Goal: Task Accomplishment & Management: Manage account settings

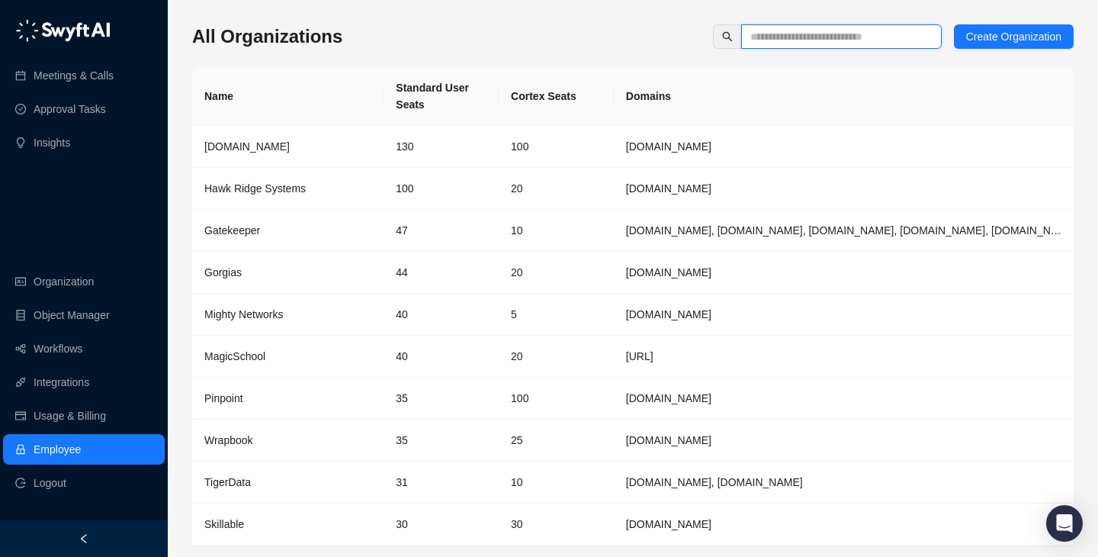
click at [831, 43] on input "text" at bounding box center [836, 36] width 170 height 17
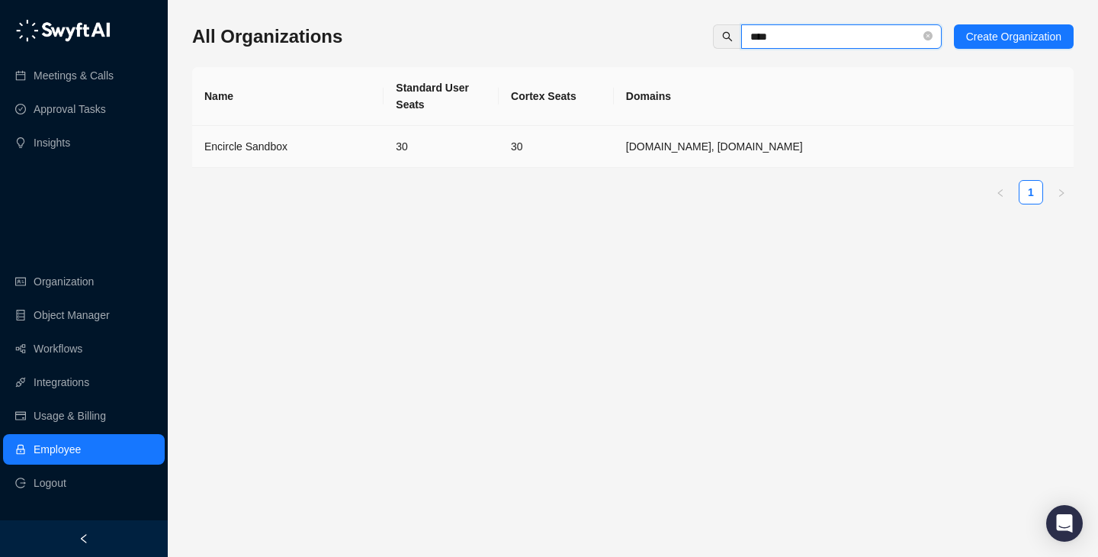
type input "****"
click at [330, 144] on div "Encircle Sandbox" at bounding box center [287, 146] width 167 height 17
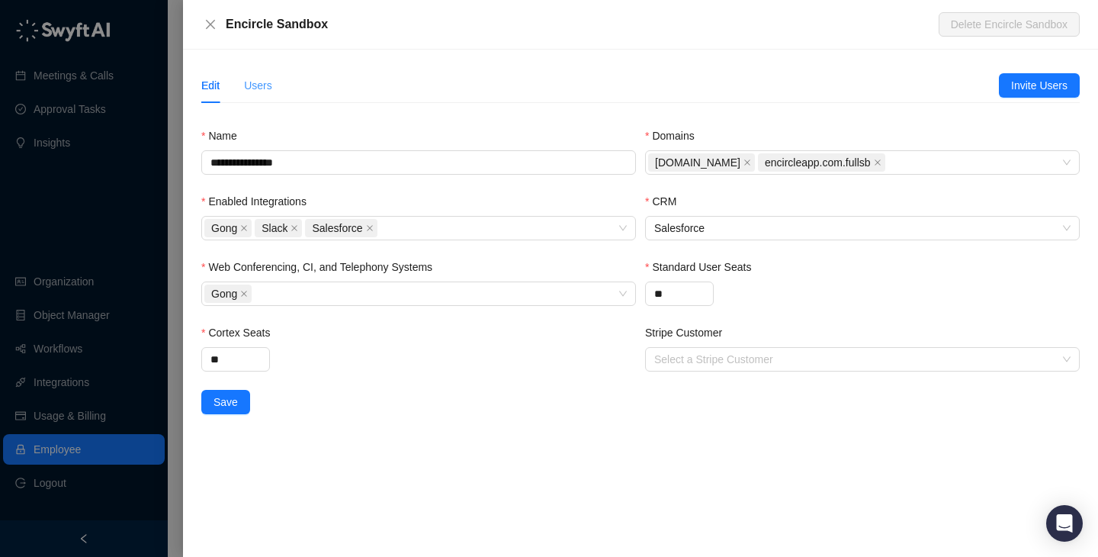
click at [264, 76] on div "Users" at bounding box center [258, 85] width 28 height 35
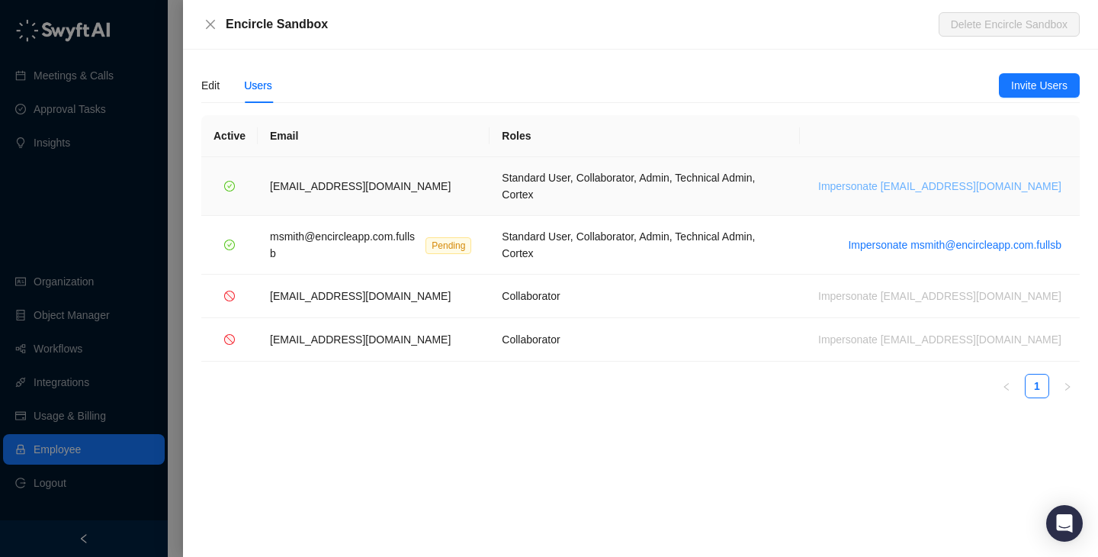
click at [959, 177] on button "Impersonate msmith@encircleapp.com" at bounding box center [940, 186] width 256 height 18
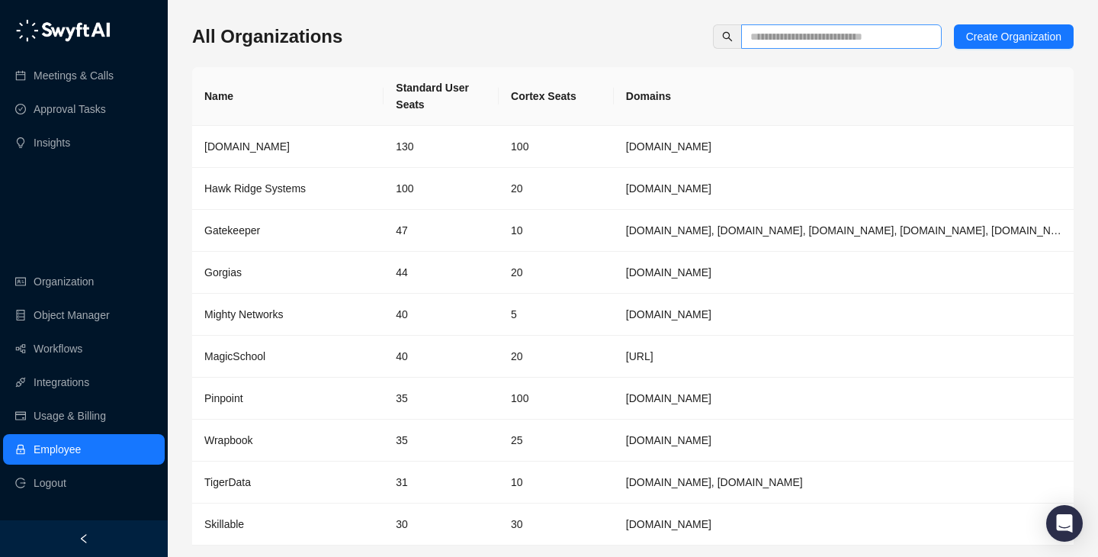
click at [791, 27] on span at bounding box center [841, 36] width 201 height 24
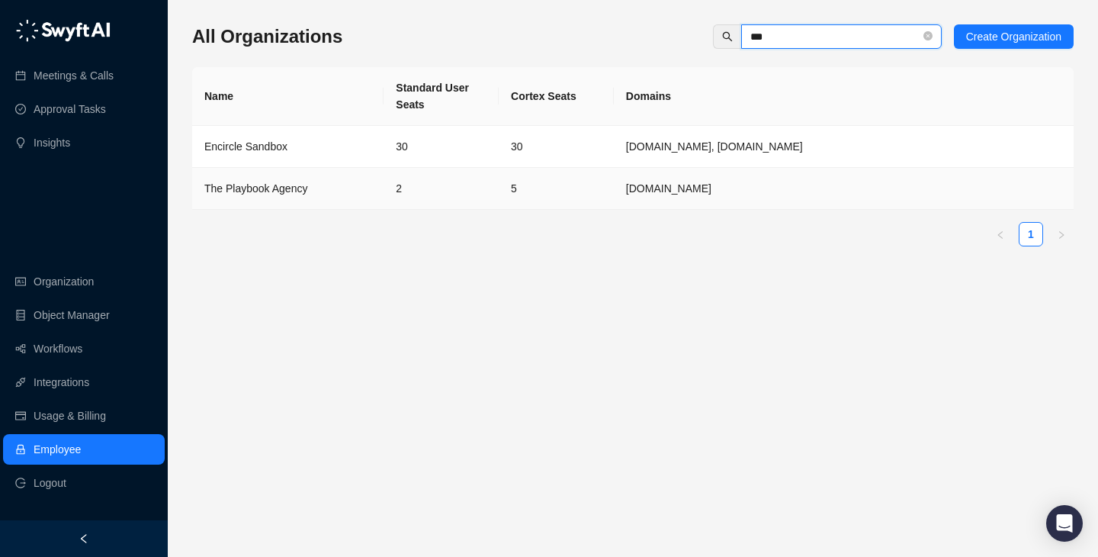
type input "***"
click at [322, 156] on td "Encircle Sandbox" at bounding box center [287, 147] width 191 height 42
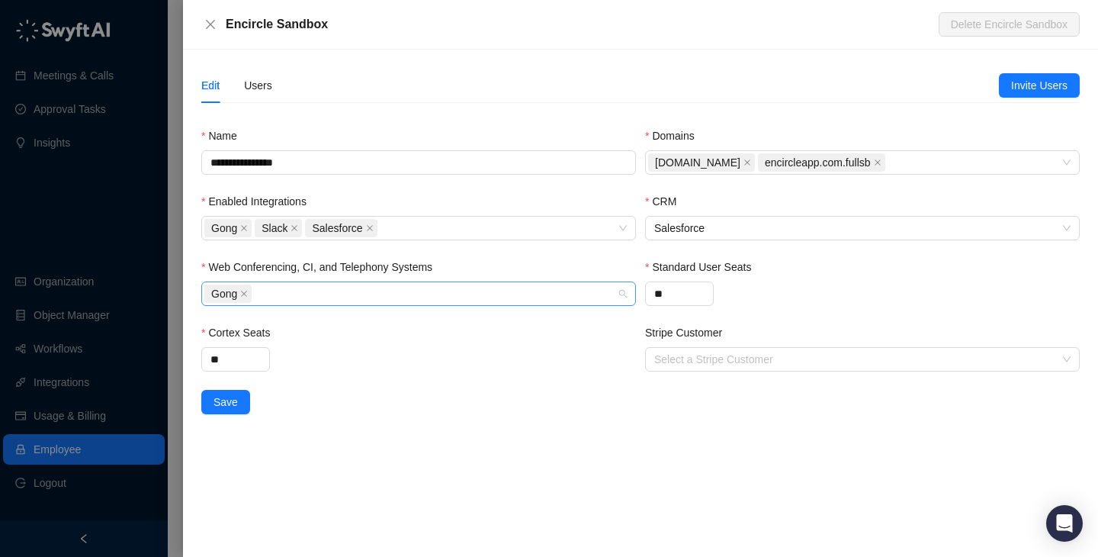
click at [456, 294] on div "Gong" at bounding box center [410, 293] width 413 height 21
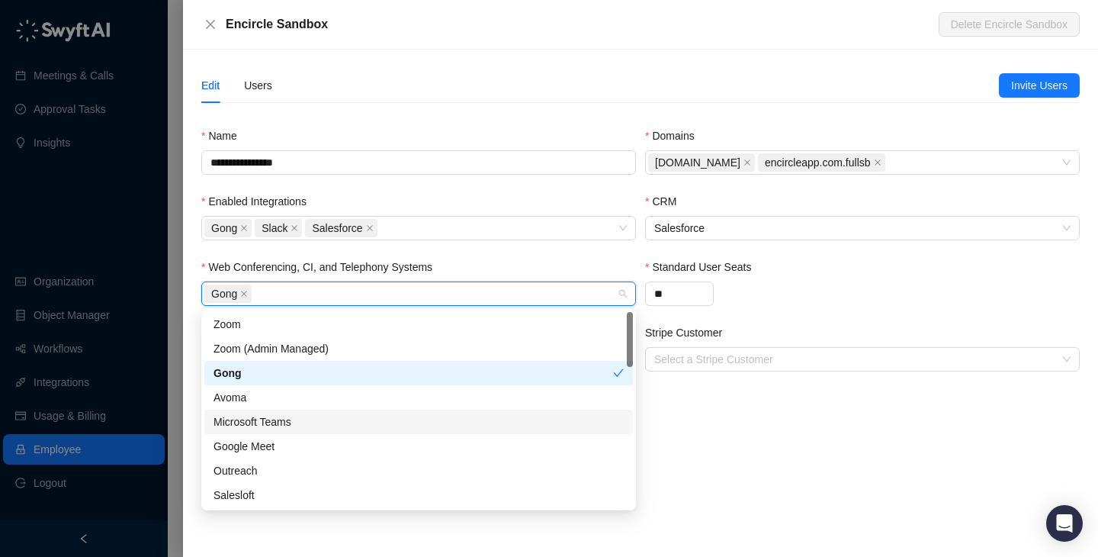
click at [780, 429] on div "**********" at bounding box center [640, 303] width 915 height 507
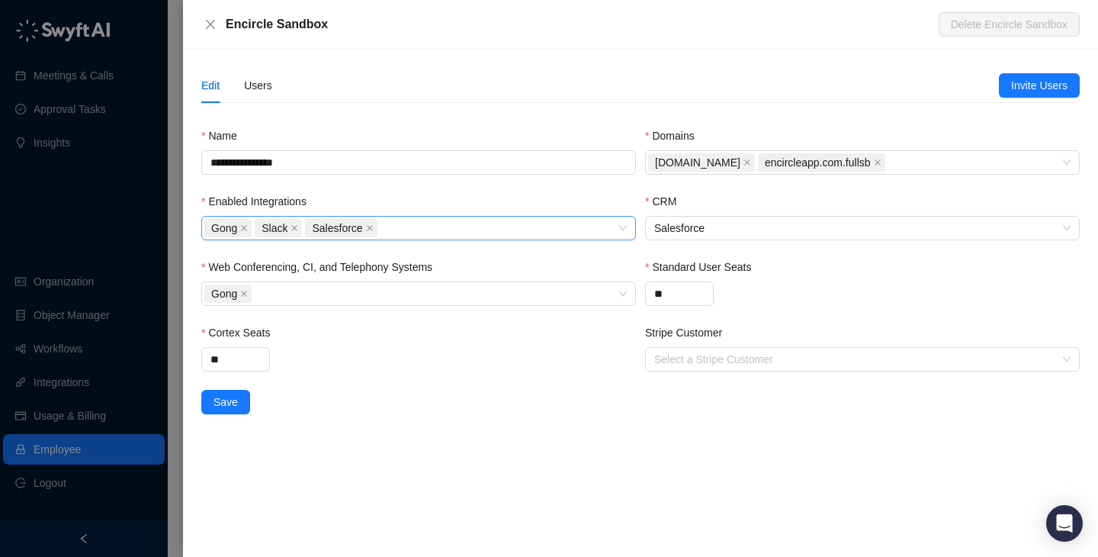
click at [486, 227] on div "Gong Slack Salesforce" at bounding box center [410, 227] width 413 height 21
click at [833, 450] on div "**********" at bounding box center [640, 303] width 915 height 507
click at [741, 226] on span "Salesforce" at bounding box center [862, 228] width 416 height 23
click at [484, 370] on div "**" at bounding box center [418, 359] width 435 height 24
click at [227, 406] on span "Save" at bounding box center [226, 402] width 24 height 17
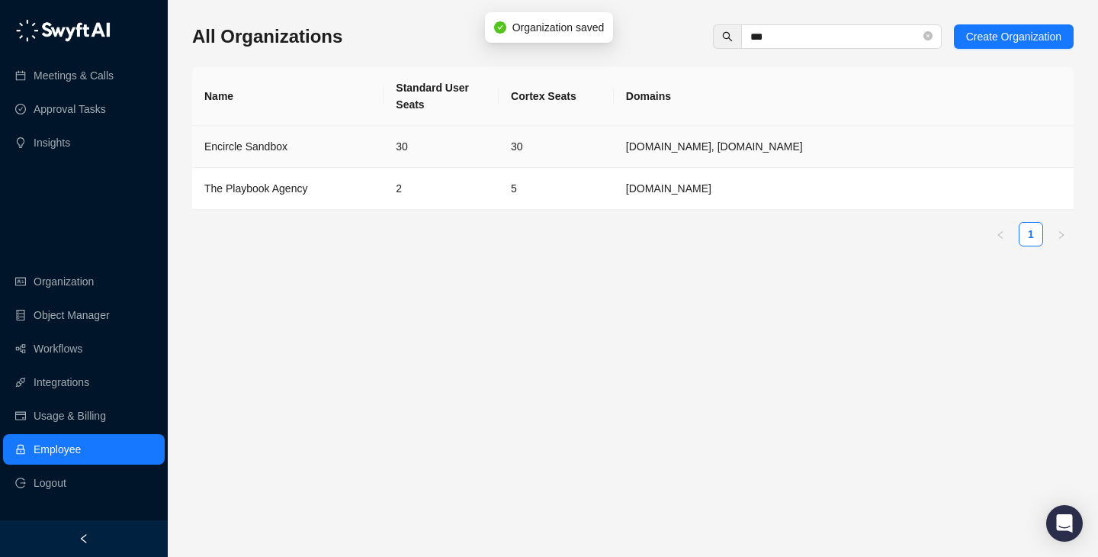
click at [484, 146] on td "30" at bounding box center [441, 147] width 115 height 42
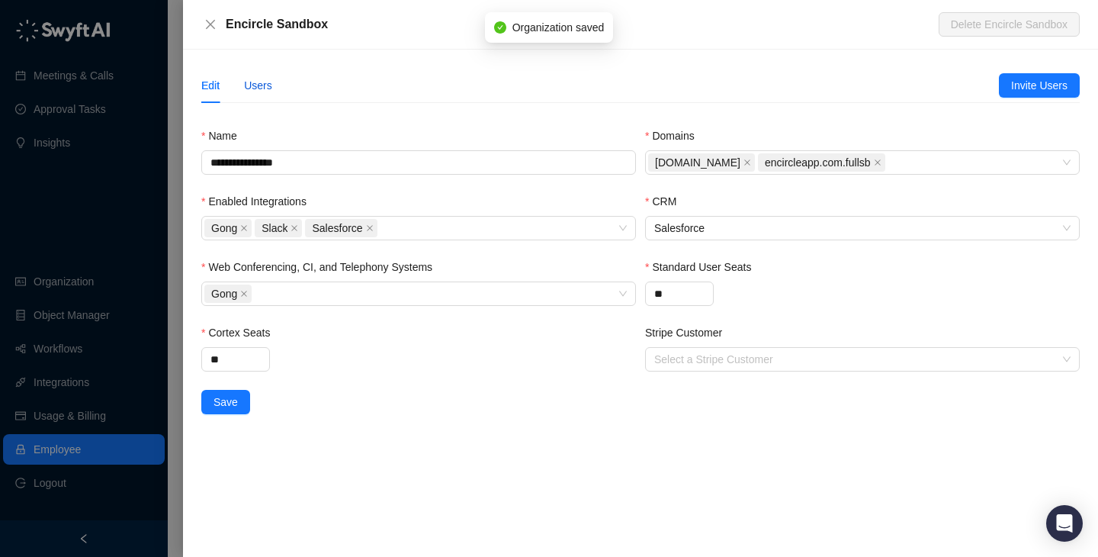
click at [269, 89] on div "Users" at bounding box center [258, 85] width 28 height 17
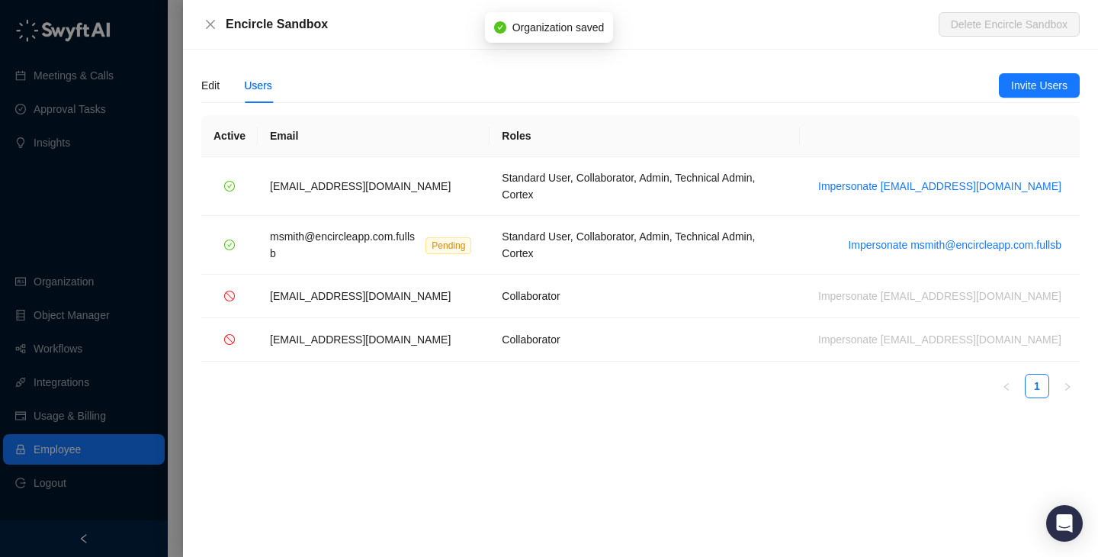
click at [87, 206] on div at bounding box center [549, 278] width 1098 height 557
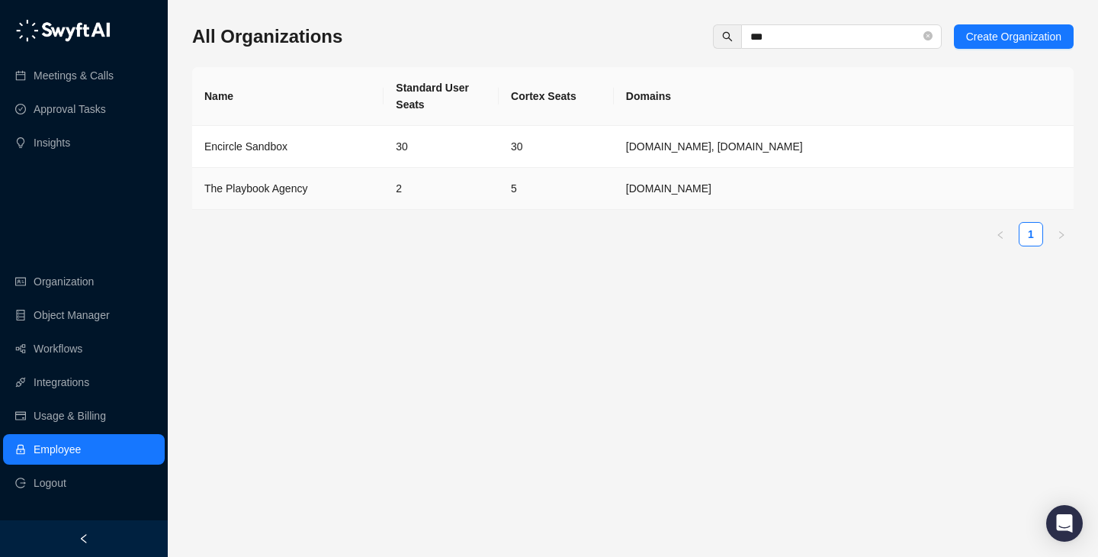
click at [399, 201] on td "2" at bounding box center [441, 189] width 115 height 42
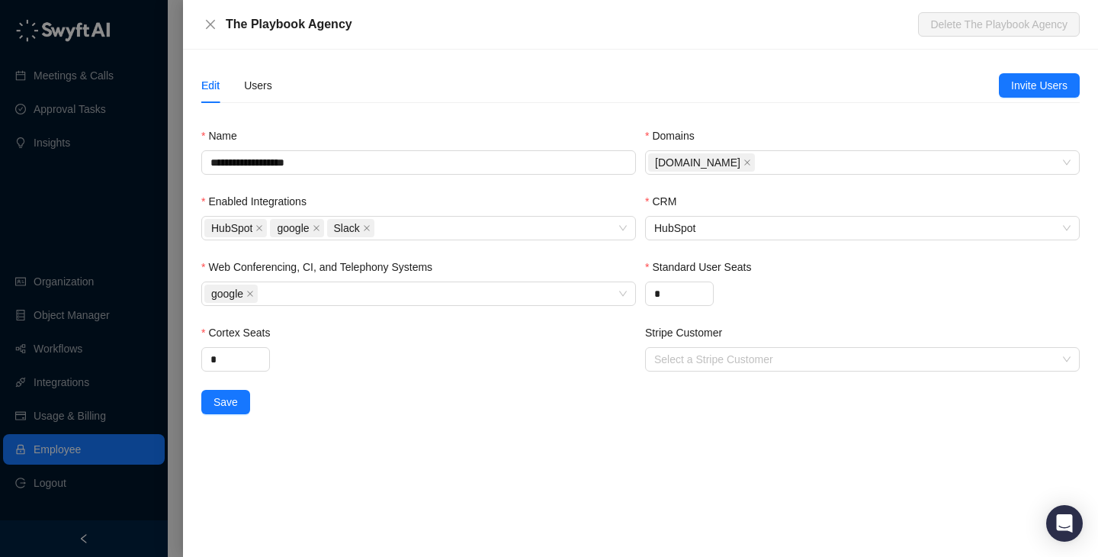
click at [280, 87] on div "Edit Users" at bounding box center [600, 85] width 798 height 35
click at [269, 87] on div "Users" at bounding box center [258, 85] width 28 height 17
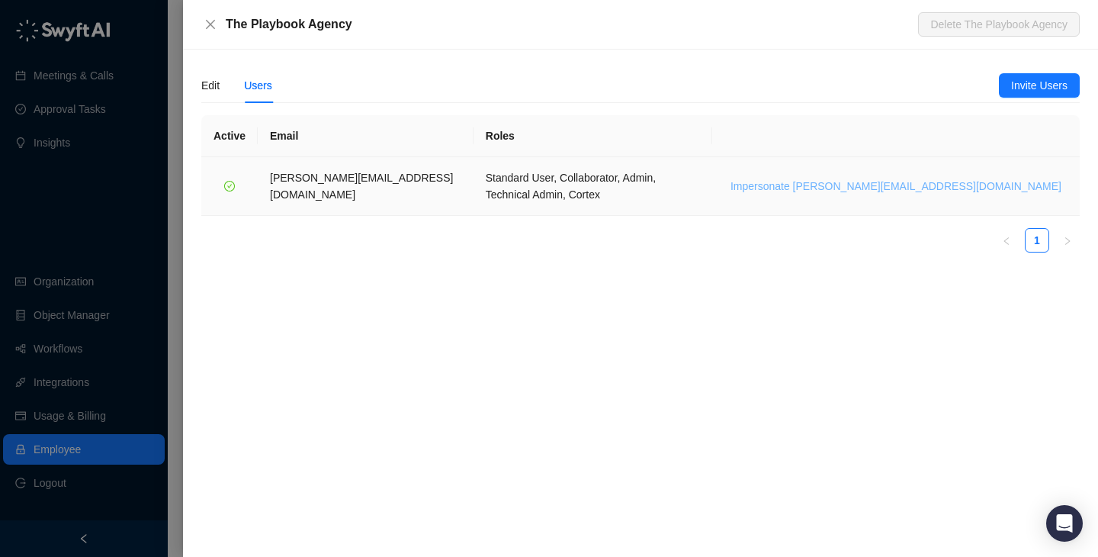
click at [947, 178] on span "Impersonate leo@theplaybook.agency" at bounding box center [896, 186] width 331 height 17
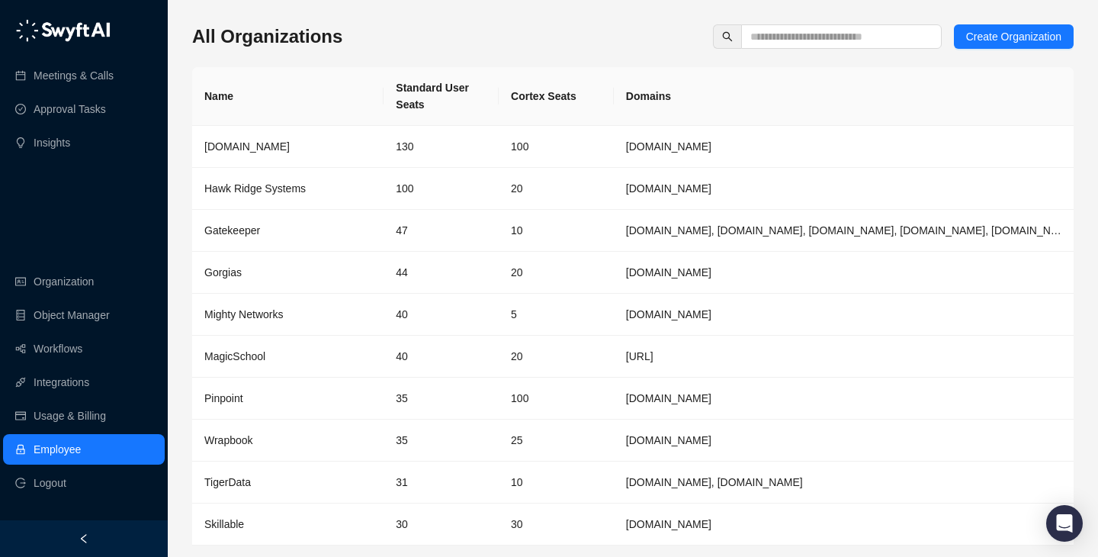
click at [800, 50] on div "All Organizations Create Organization Name Standard User Seats Cortex Seats Dom…" at bounding box center [633, 309] width 882 height 570
click at [816, 40] on input "text" at bounding box center [836, 36] width 170 height 17
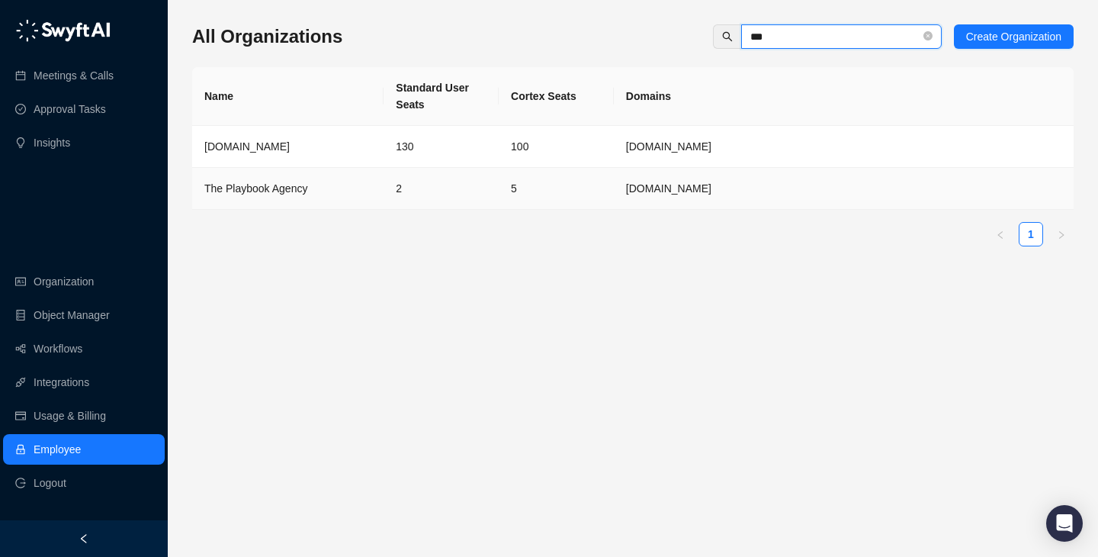
type input "***"
click at [487, 211] on div "Name Standard User Seats Cortex Seats Domains [DOMAIN_NAME] 130 100 [DOMAIN_NAM…" at bounding box center [633, 156] width 882 height 179
click at [503, 192] on td "5" at bounding box center [556, 189] width 115 height 42
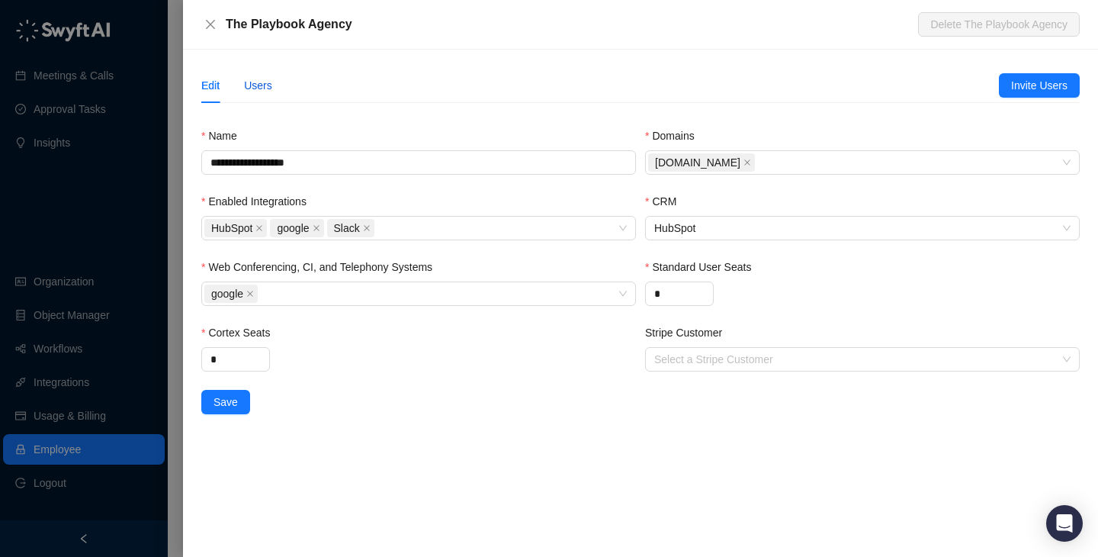
click at [262, 89] on div "Users" at bounding box center [258, 85] width 28 height 17
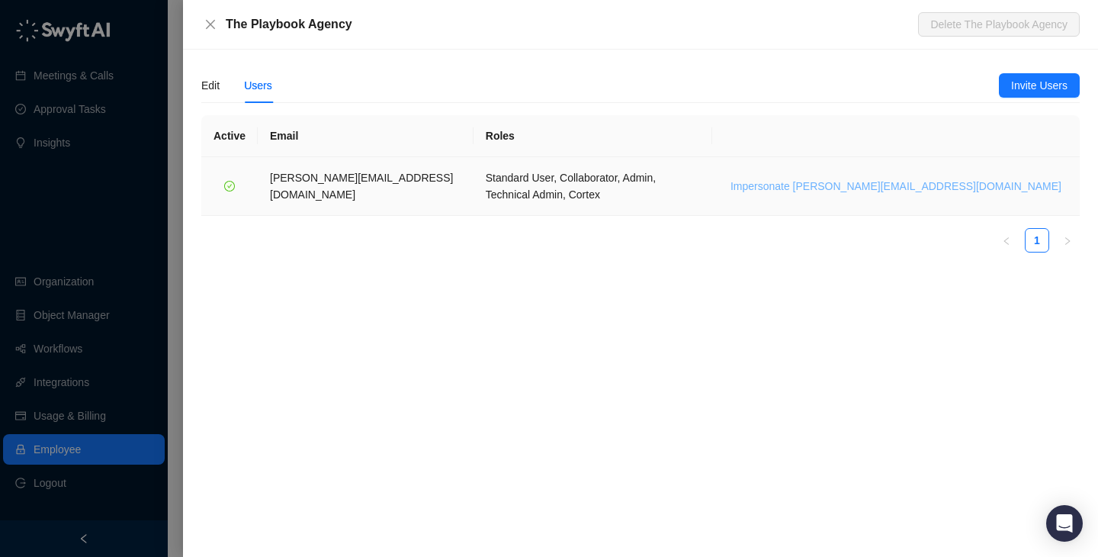
click at [903, 178] on span "Impersonate leo@theplaybook.agency" at bounding box center [896, 186] width 331 height 17
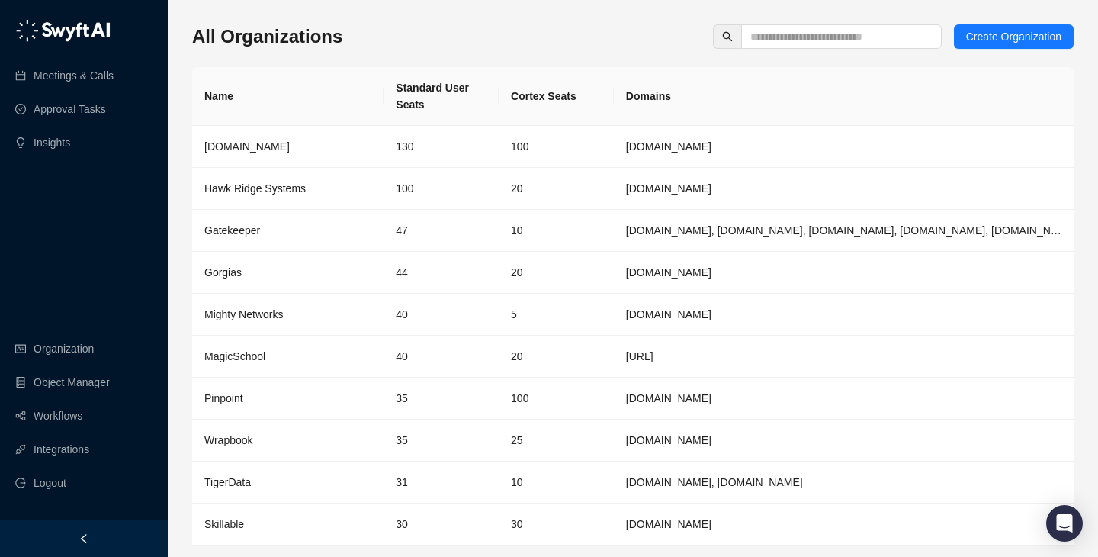
click at [853, 18] on div "All Organizations Create Organization Name Standard User Seats Cortex Seats Dom…" at bounding box center [633, 303] width 882 height 582
click at [853, 48] on span at bounding box center [841, 36] width 201 height 24
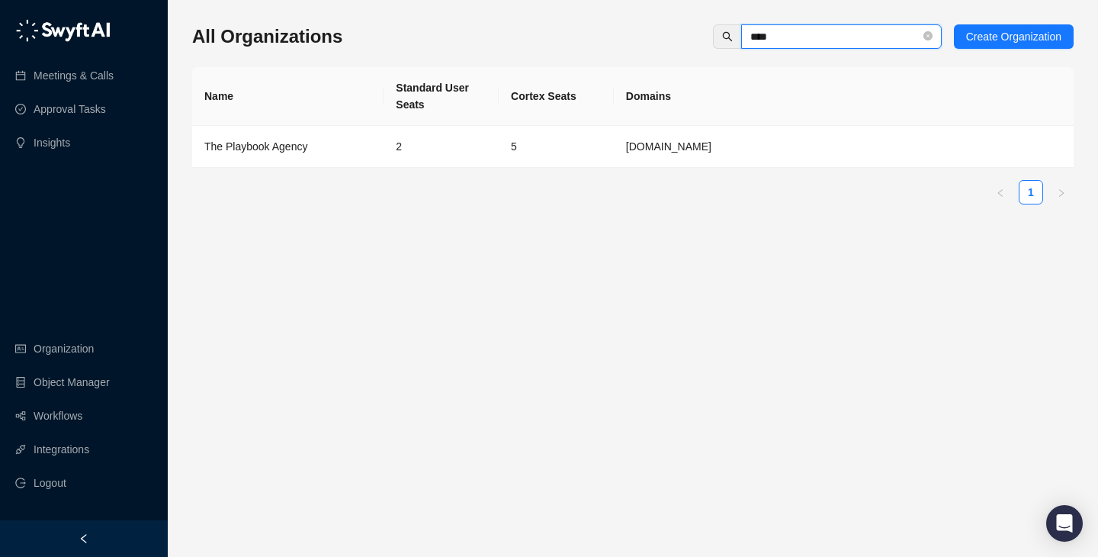
type input "****"
click at [439, 144] on td "2" at bounding box center [441, 147] width 115 height 42
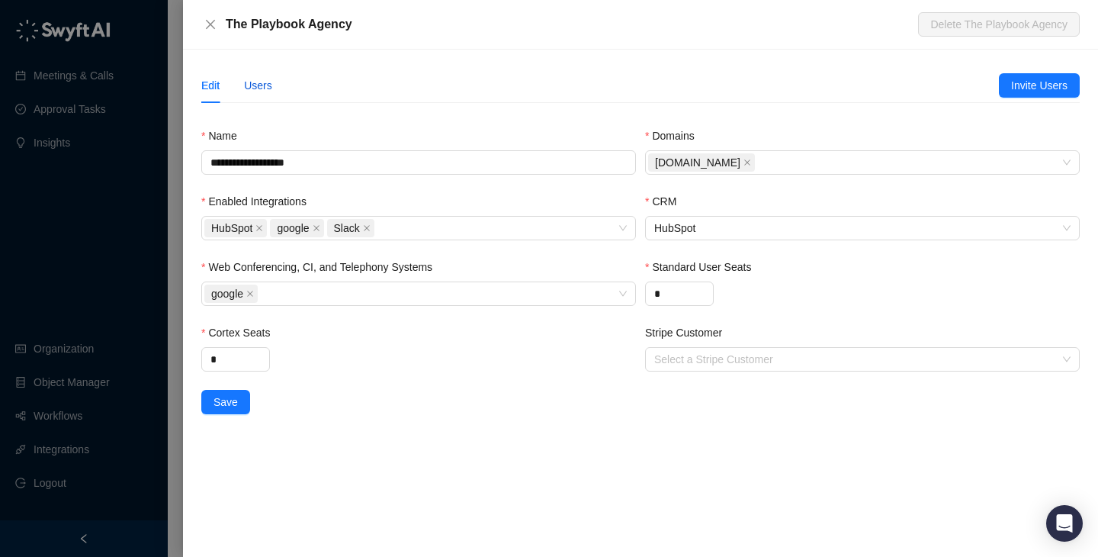
click at [248, 89] on div "Users" at bounding box center [258, 85] width 28 height 17
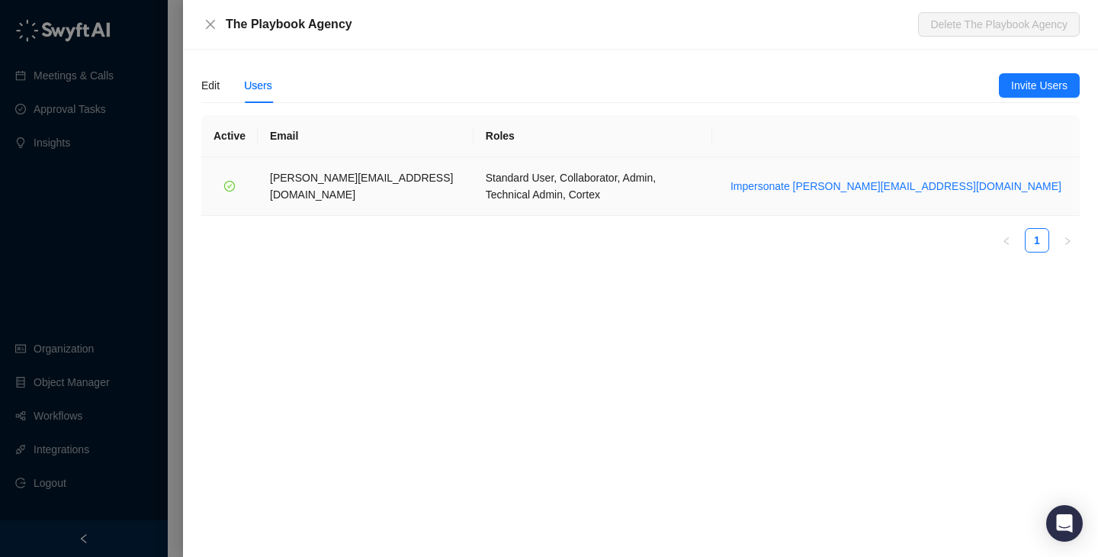
click at [712, 184] on td "Standard User, Collaborator, Admin, Technical Admin, Cortex" at bounding box center [593, 186] width 239 height 59
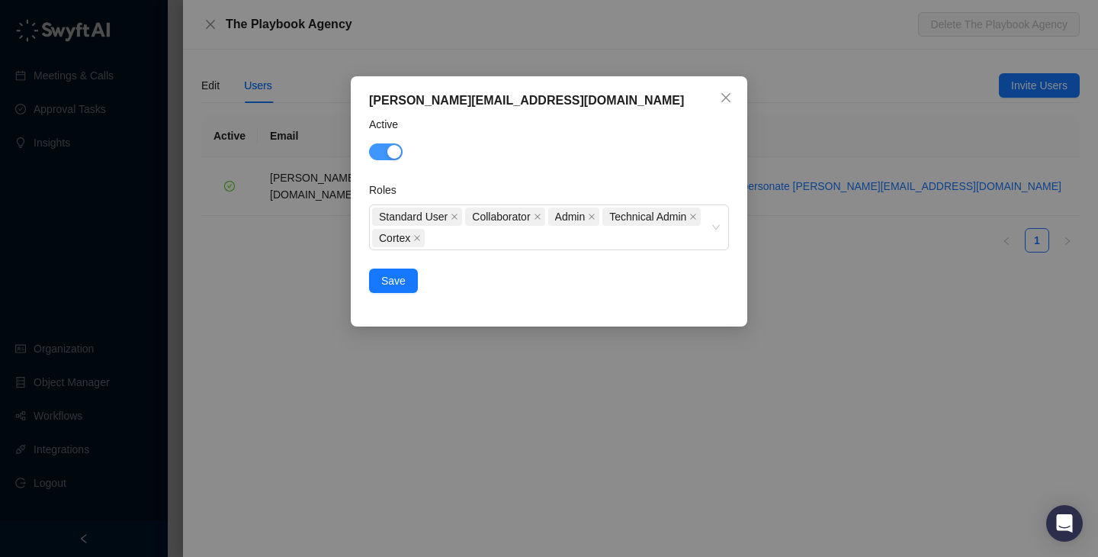
click at [379, 156] on span "button" at bounding box center [386, 151] width 34 height 17
click at [397, 288] on span "Save" at bounding box center [393, 280] width 24 height 17
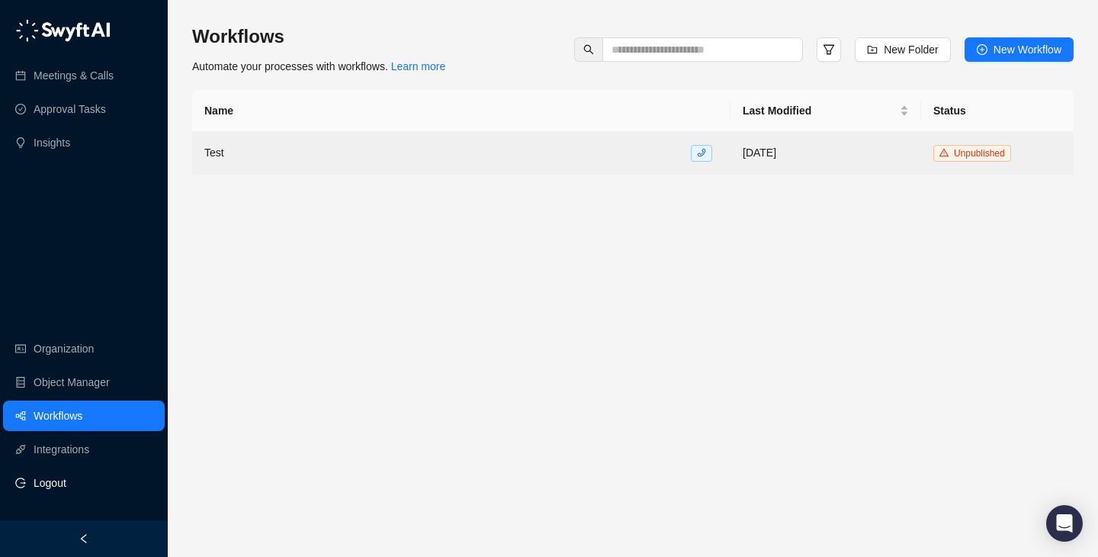
click at [98, 485] on li "Logout" at bounding box center [84, 483] width 162 height 31
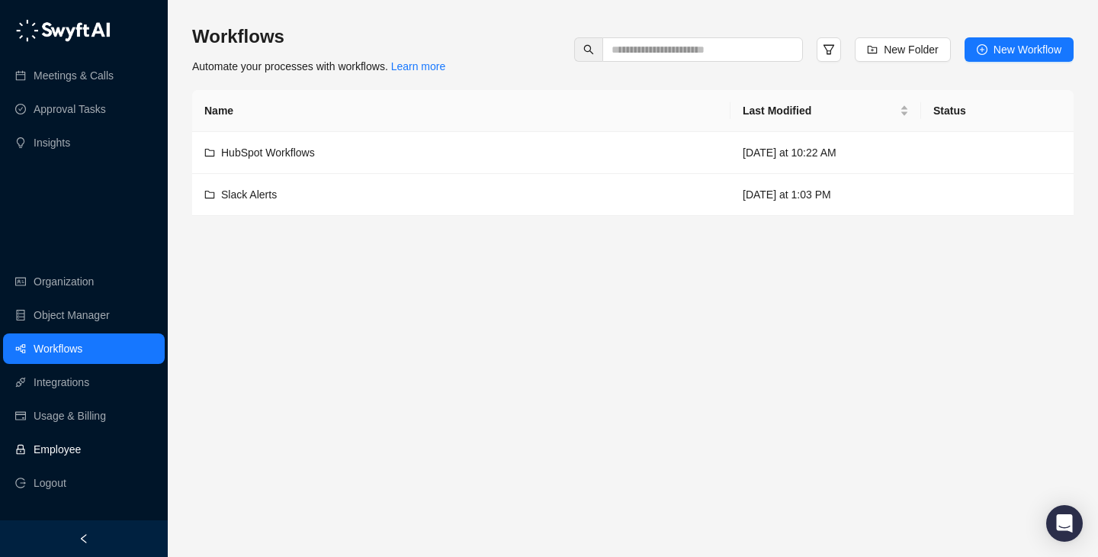
click at [81, 450] on link "Employee" at bounding box center [57, 449] width 47 height 31
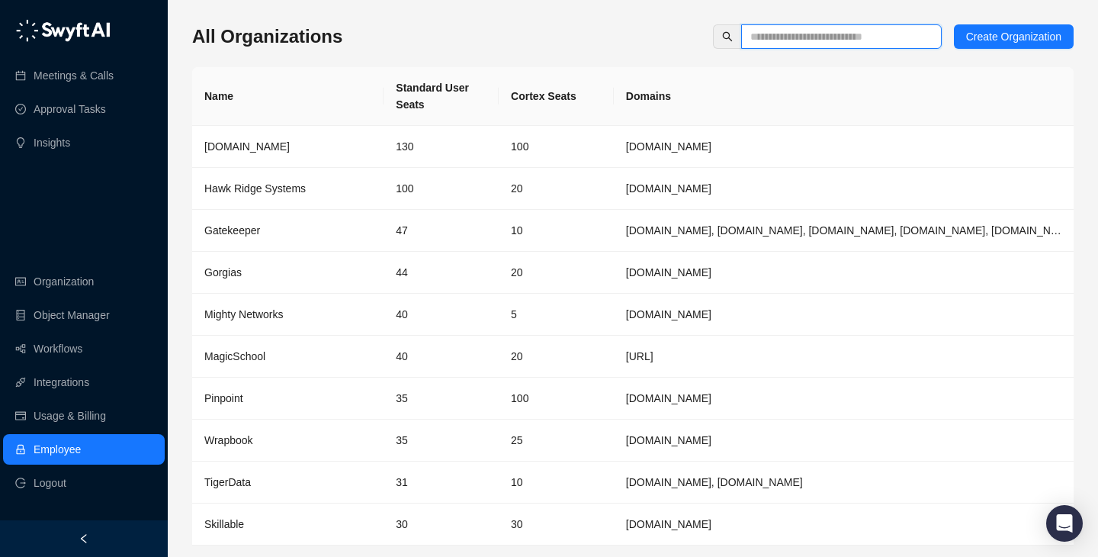
click at [797, 37] on input "text" at bounding box center [836, 36] width 170 height 17
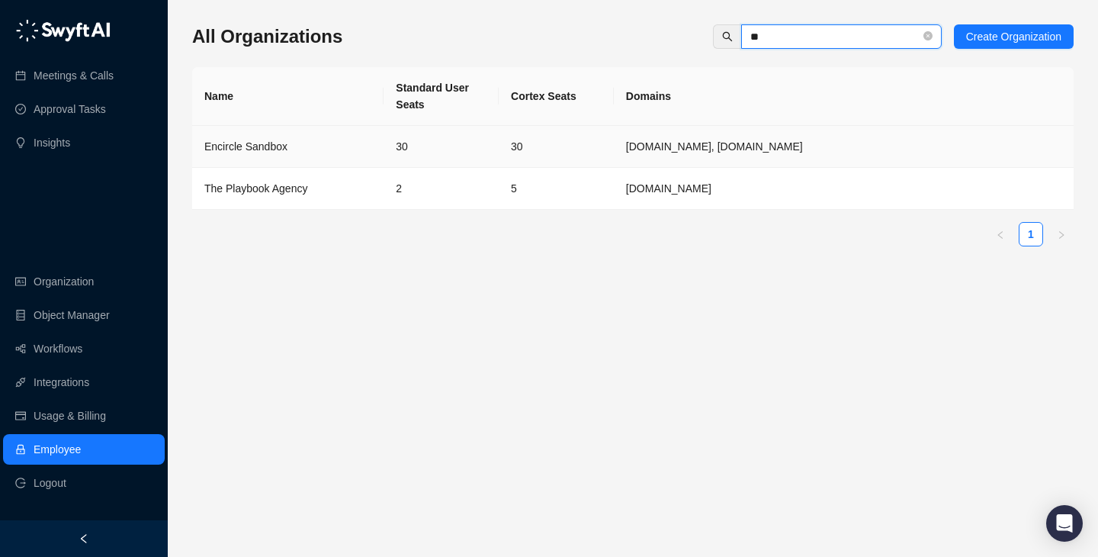
type input "**"
click at [336, 154] on div "Encircle Sandbox" at bounding box center [287, 146] width 167 height 17
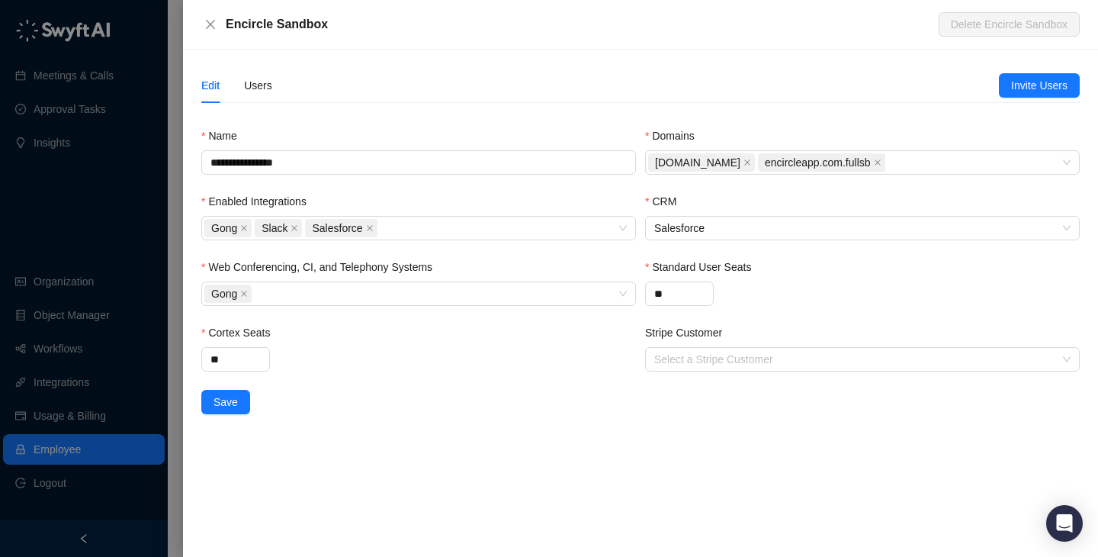
click at [237, 89] on div "Edit Users" at bounding box center [236, 85] width 71 height 35
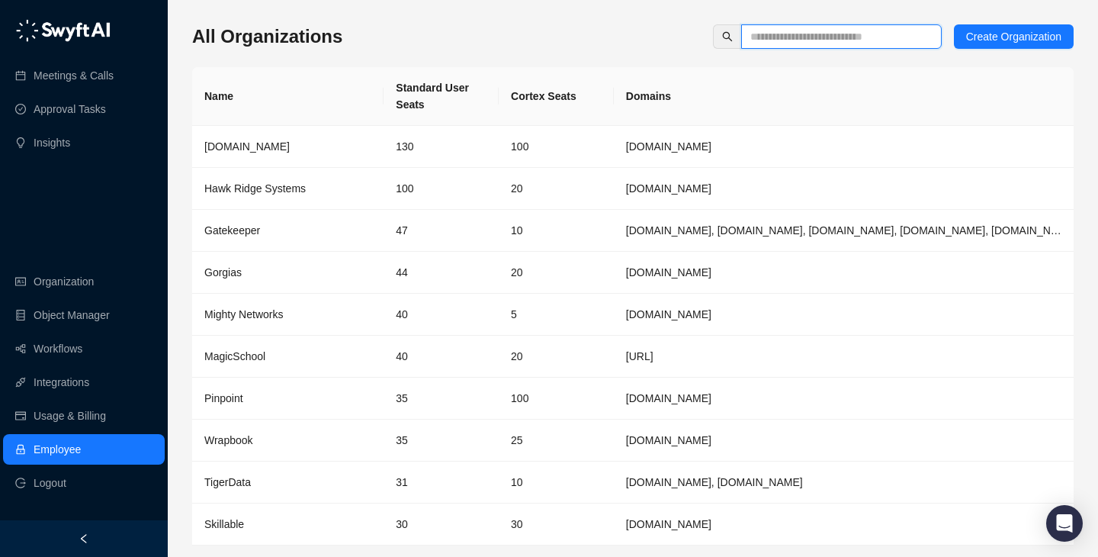
click at [842, 34] on input "text" at bounding box center [836, 36] width 170 height 17
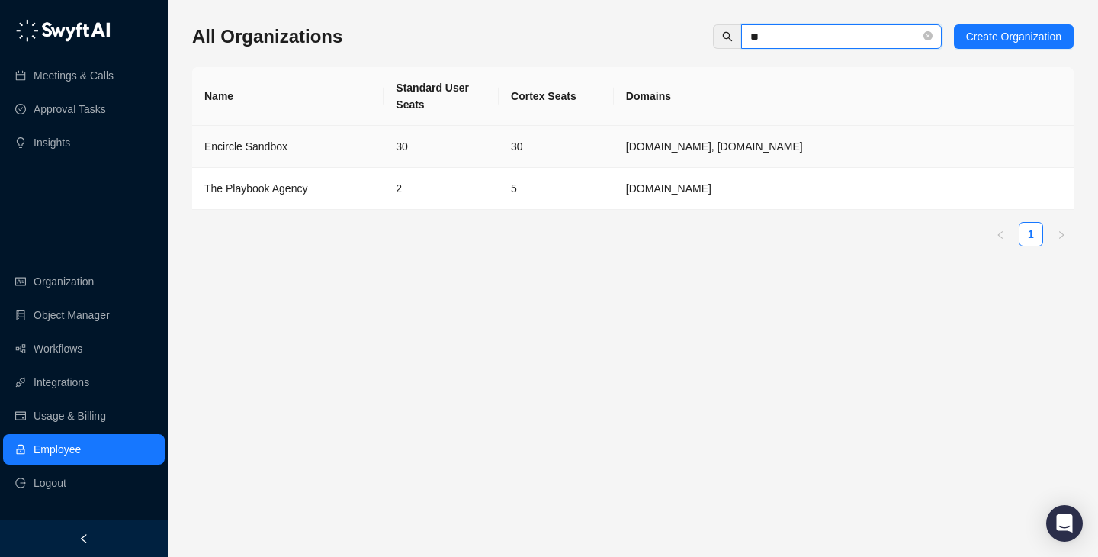
type input "**"
click at [365, 157] on td "Encircle Sandbox" at bounding box center [287, 147] width 191 height 42
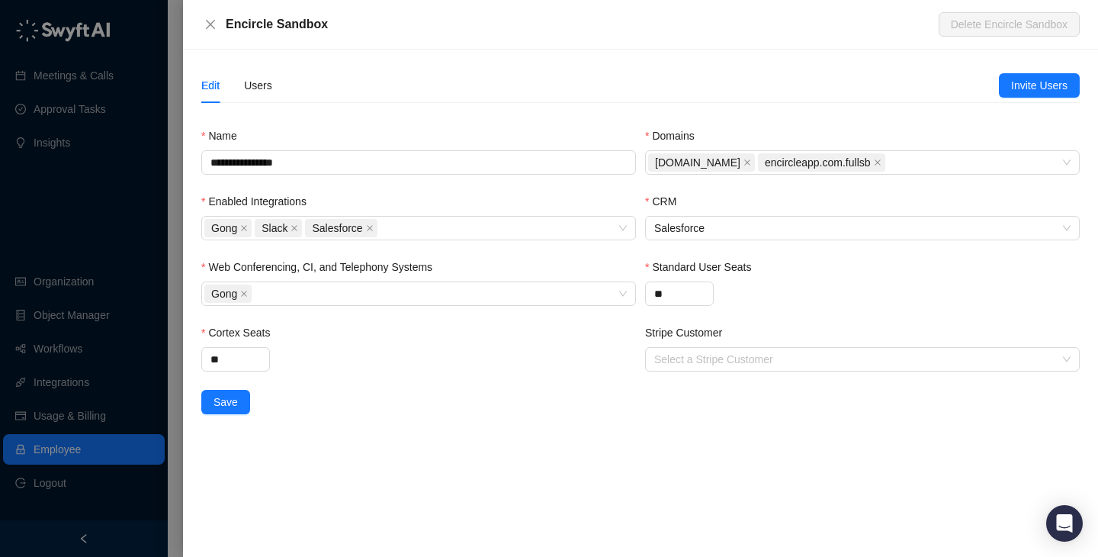
click at [291, 95] on div "Edit Users" at bounding box center [600, 85] width 798 height 35
click at [272, 92] on div "Edit Users" at bounding box center [600, 85] width 798 height 35
click at [240, 92] on div "Edit Users" at bounding box center [236, 85] width 71 height 35
click at [258, 93] on div "Users" at bounding box center [258, 85] width 28 height 17
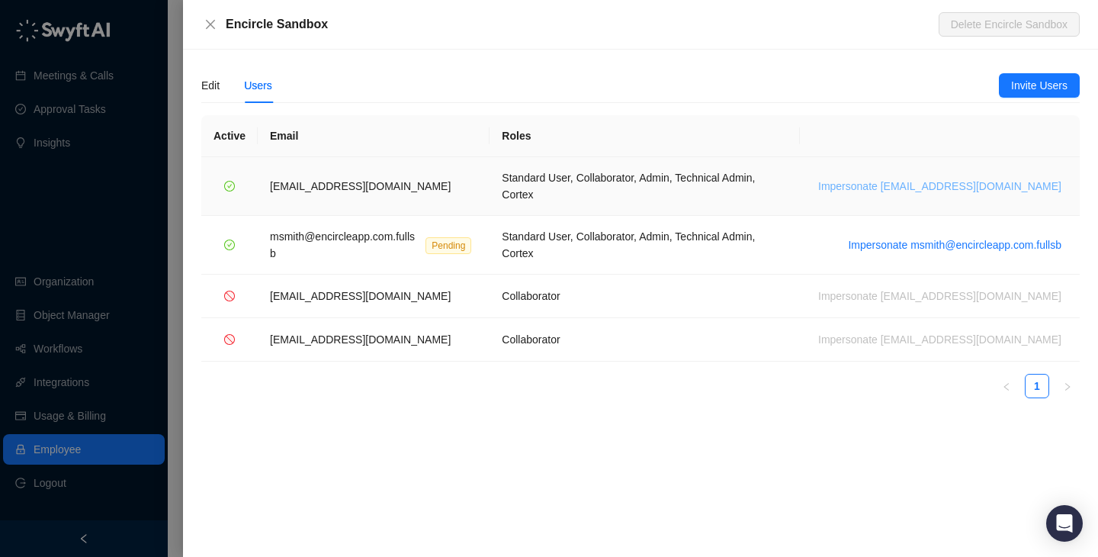
click at [964, 178] on span "Impersonate [EMAIL_ADDRESS][DOMAIN_NAME]" at bounding box center [939, 186] width 243 height 17
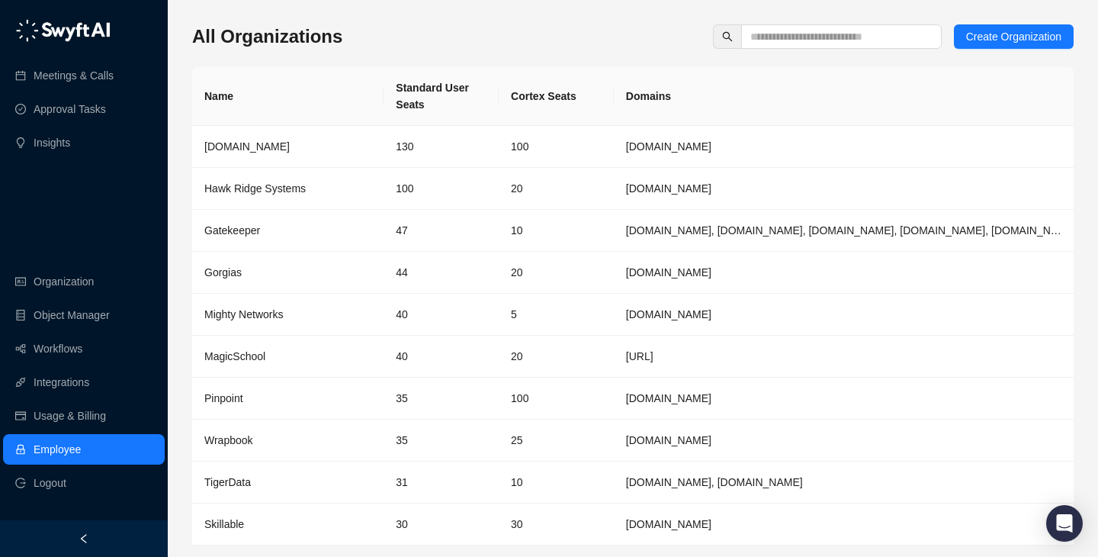
click at [847, 26] on span at bounding box center [841, 36] width 201 height 24
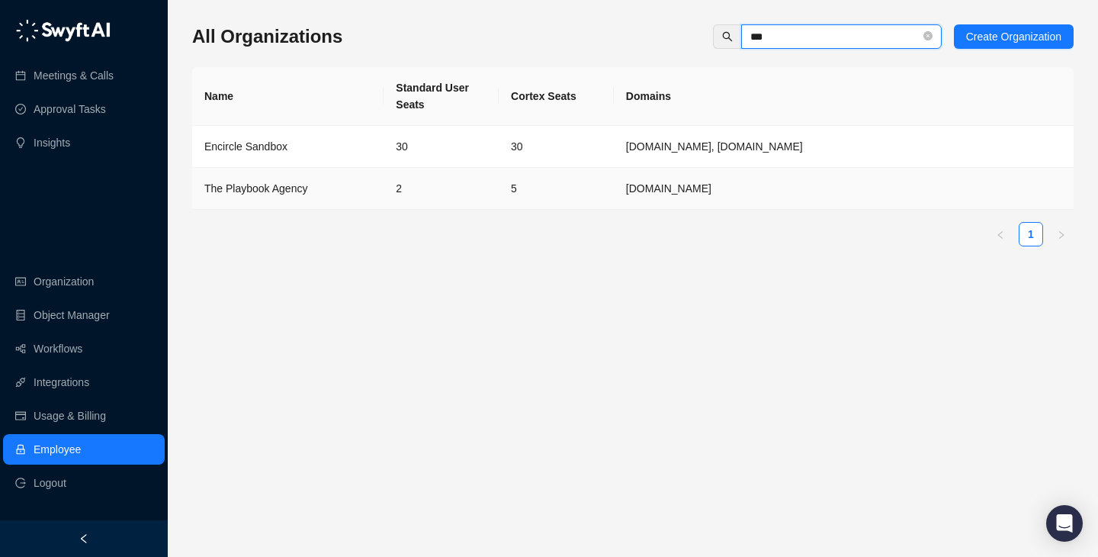
type input "***"
click at [406, 189] on td "2" at bounding box center [441, 189] width 115 height 42
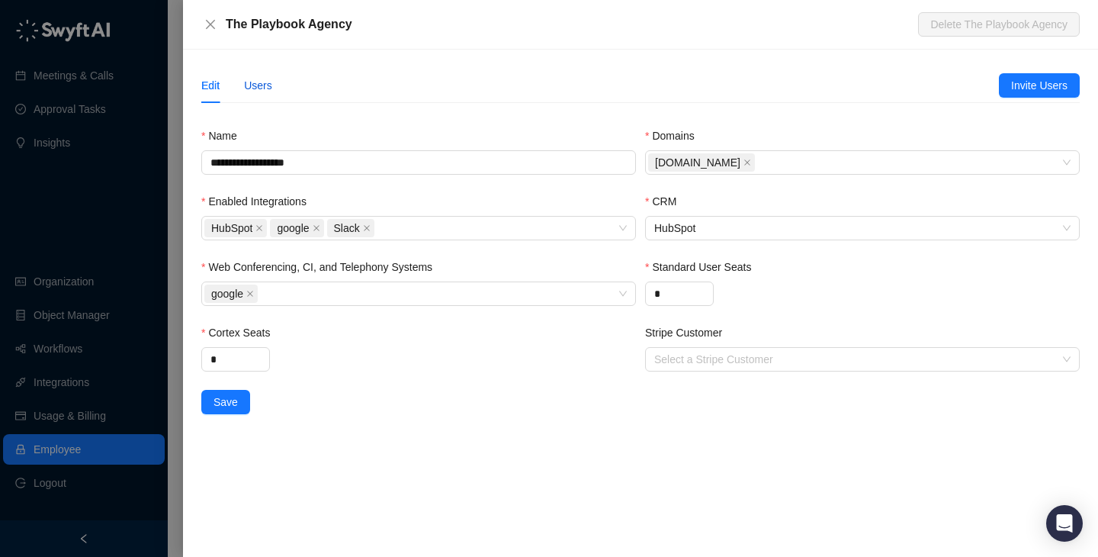
click at [249, 93] on div "Users" at bounding box center [258, 85] width 28 height 17
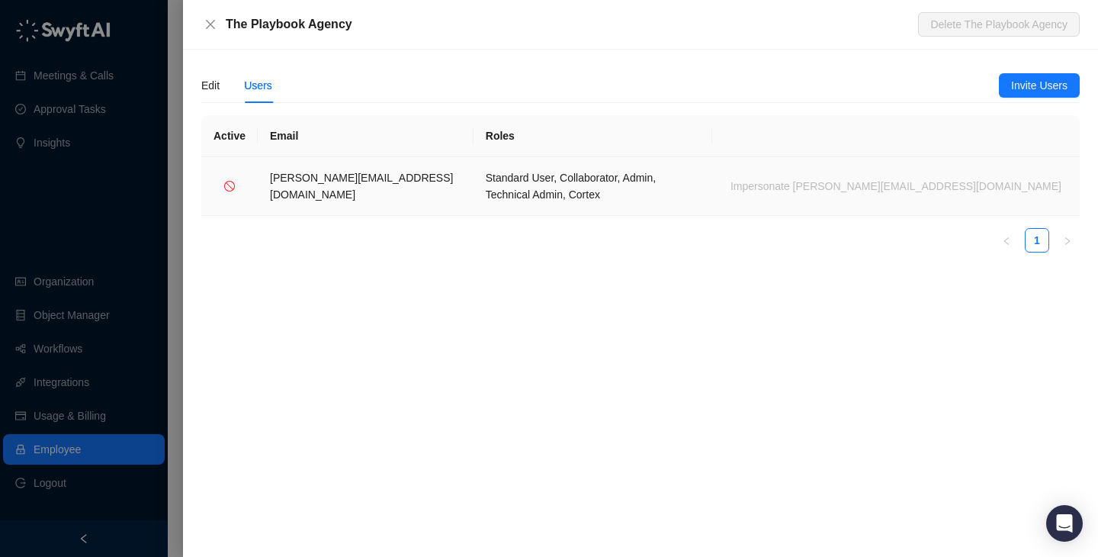
click at [656, 183] on td "Standard User, Collaborator, Admin, Technical Admin, Cortex" at bounding box center [593, 186] width 239 height 59
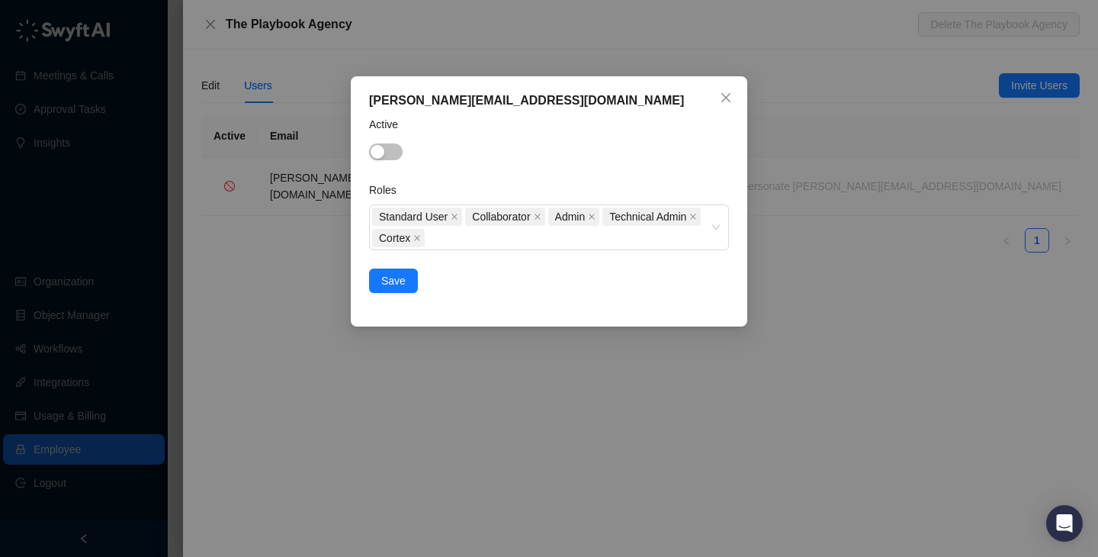
click at [876, 260] on div "leo@theplaybook.agency Active Roles Standard User Collaborator Admin Technical …" at bounding box center [549, 278] width 1098 height 557
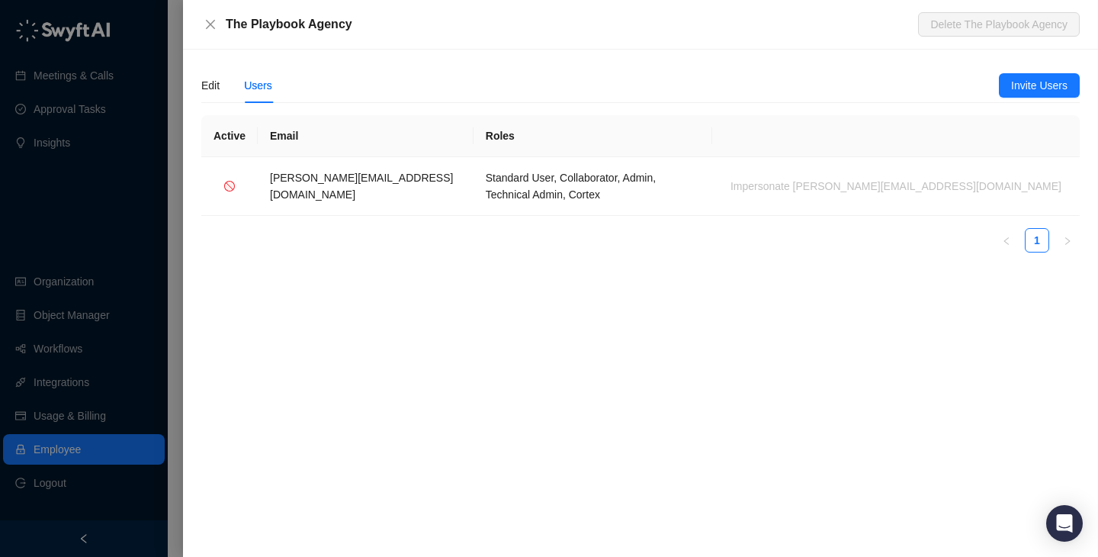
click at [43, 201] on div at bounding box center [549, 278] width 1098 height 557
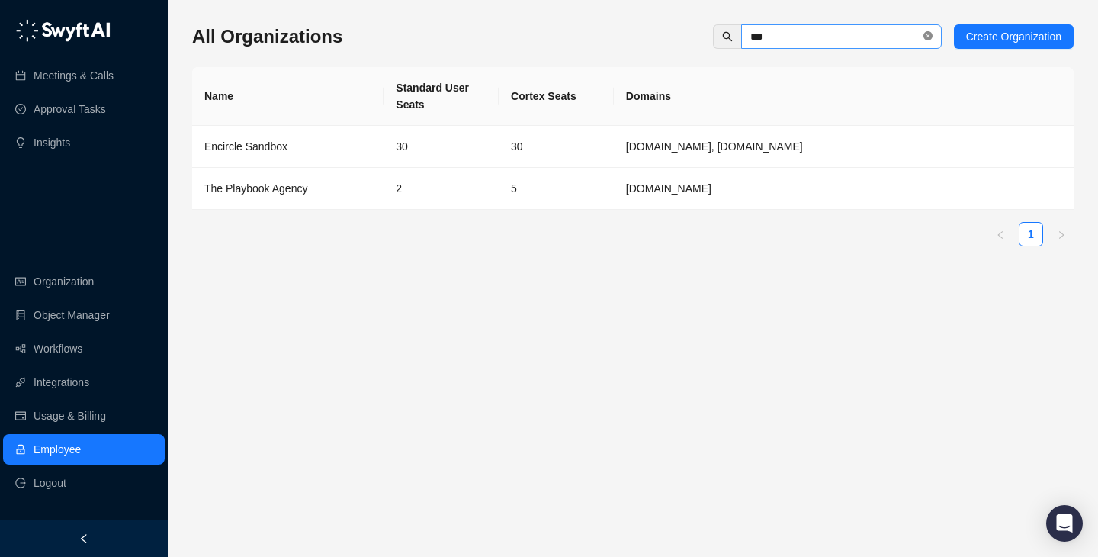
click at [924, 32] on icon "close-circle" at bounding box center [928, 35] width 9 height 9
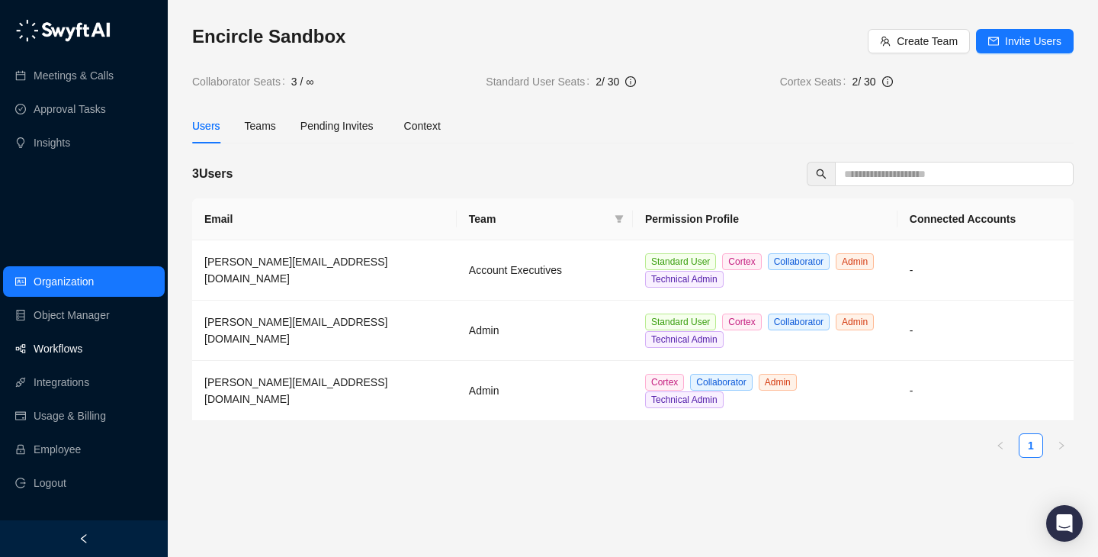
click at [82, 341] on link "Workflows" at bounding box center [58, 348] width 49 height 31
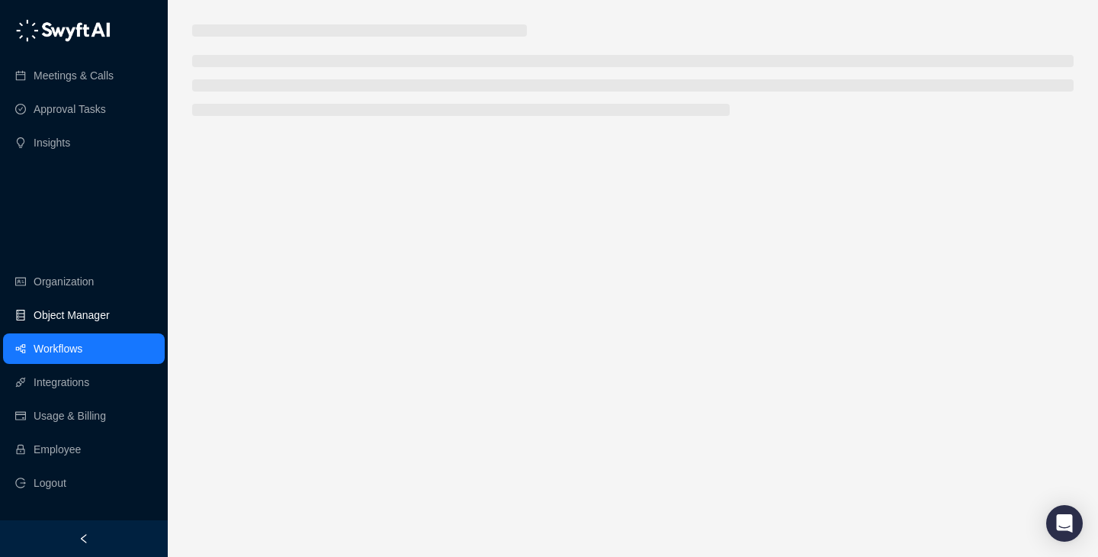
click at [109, 309] on link "Object Manager" at bounding box center [72, 315] width 76 height 31
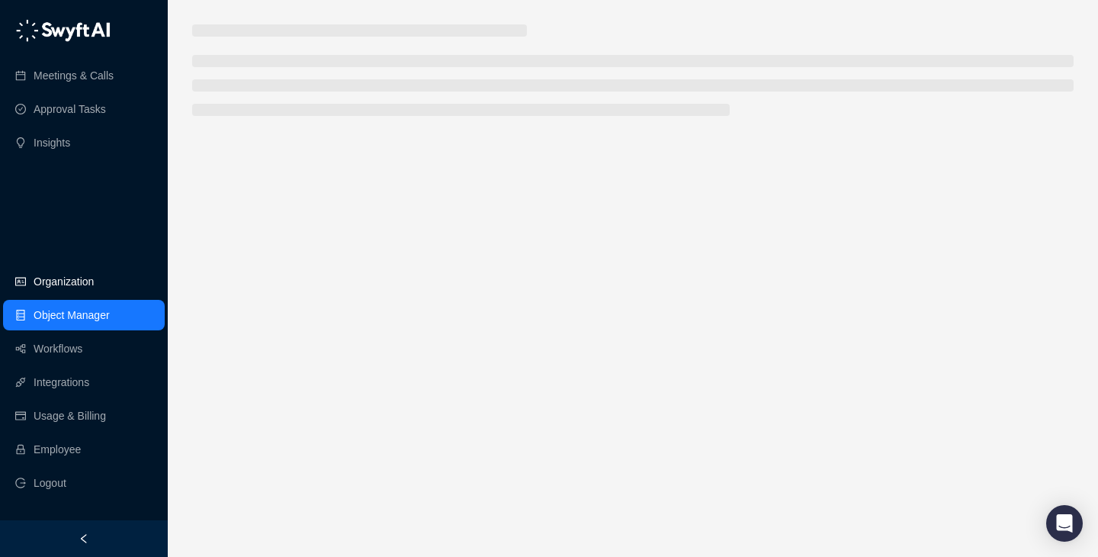
click at [94, 281] on link "Organization" at bounding box center [64, 281] width 60 height 31
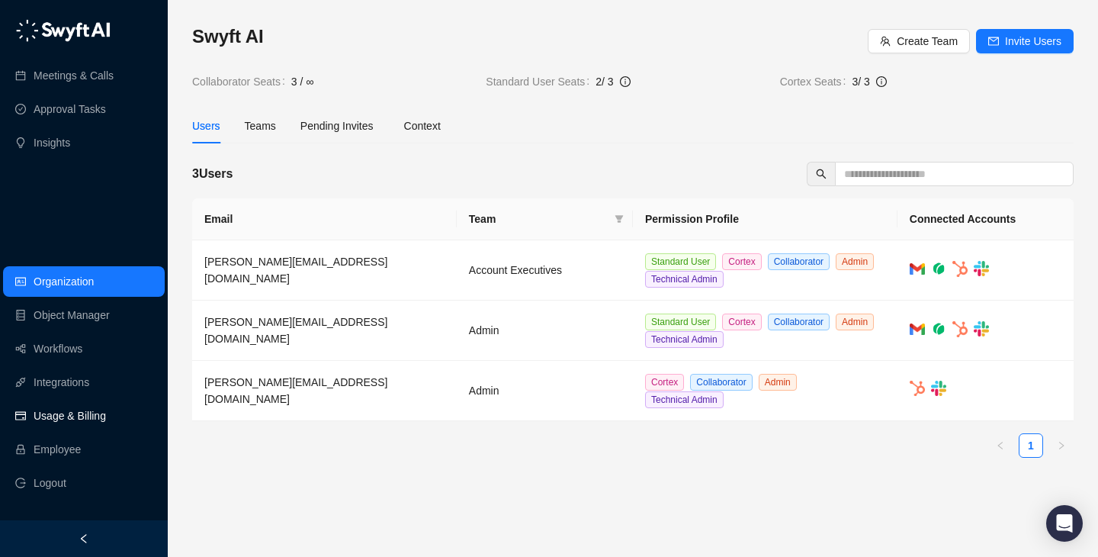
click at [82, 410] on link "Usage & Billing" at bounding box center [70, 415] width 72 height 31
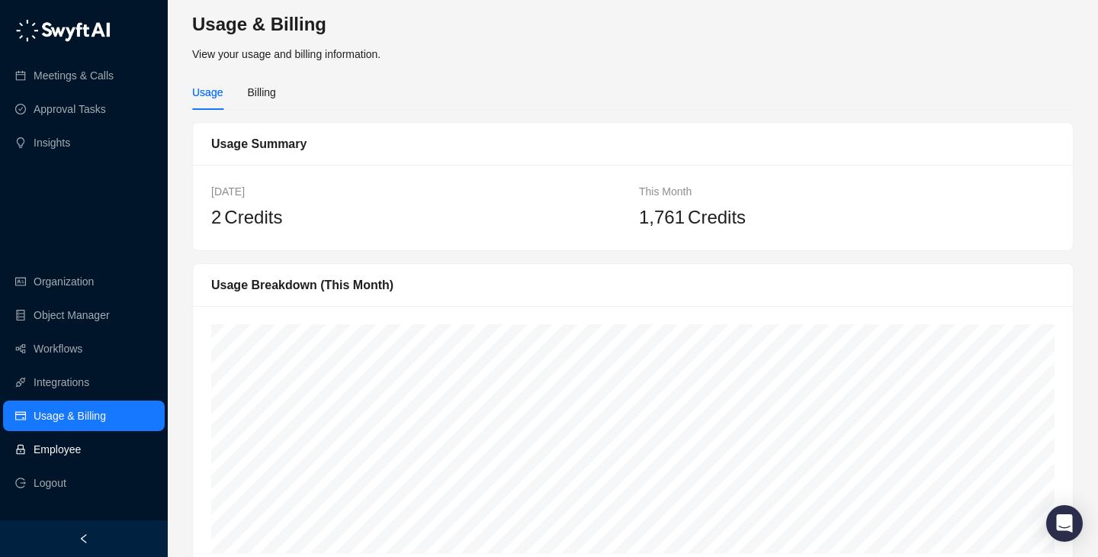
click at [81, 442] on link "Employee" at bounding box center [57, 449] width 47 height 31
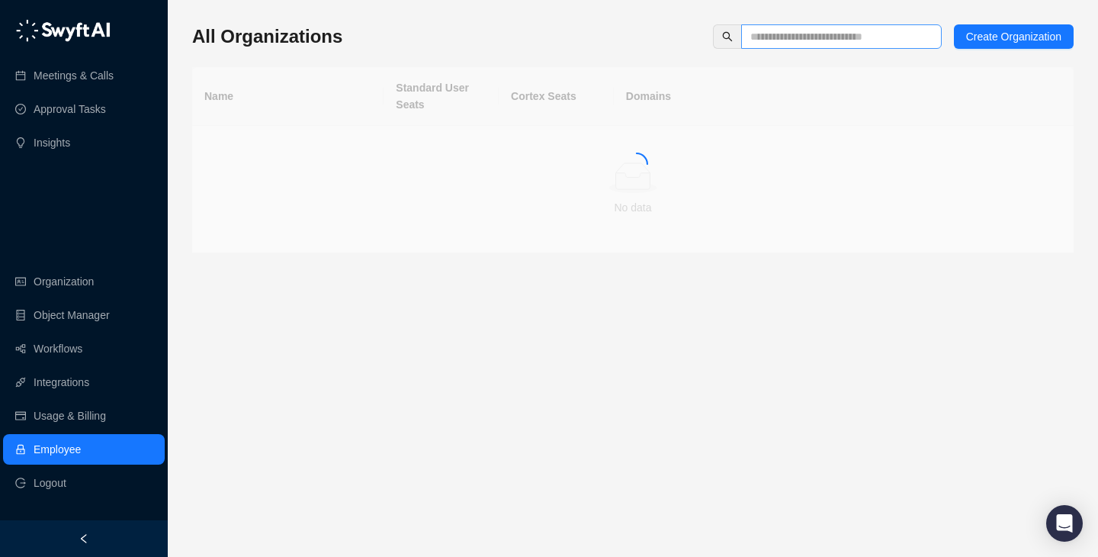
click at [803, 47] on span at bounding box center [841, 36] width 201 height 24
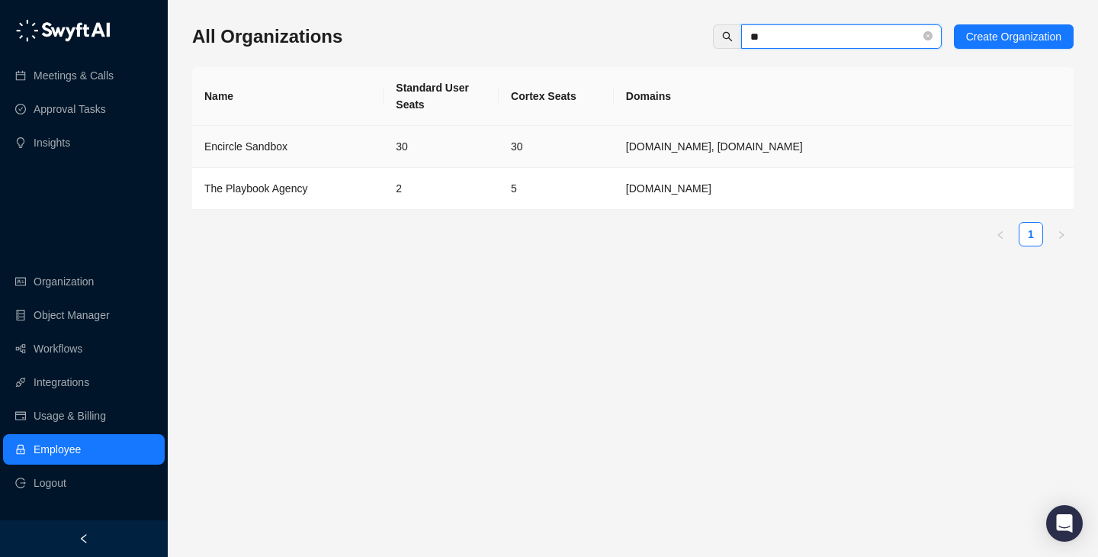
type input "**"
click at [425, 150] on td "30" at bounding box center [441, 147] width 115 height 42
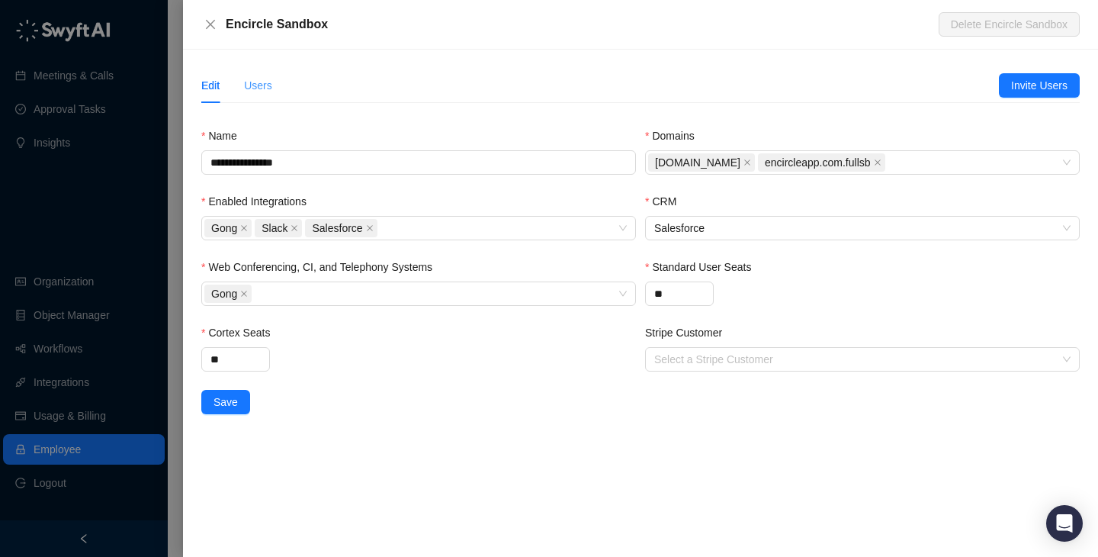
click at [266, 95] on div "Users" at bounding box center [258, 85] width 28 height 35
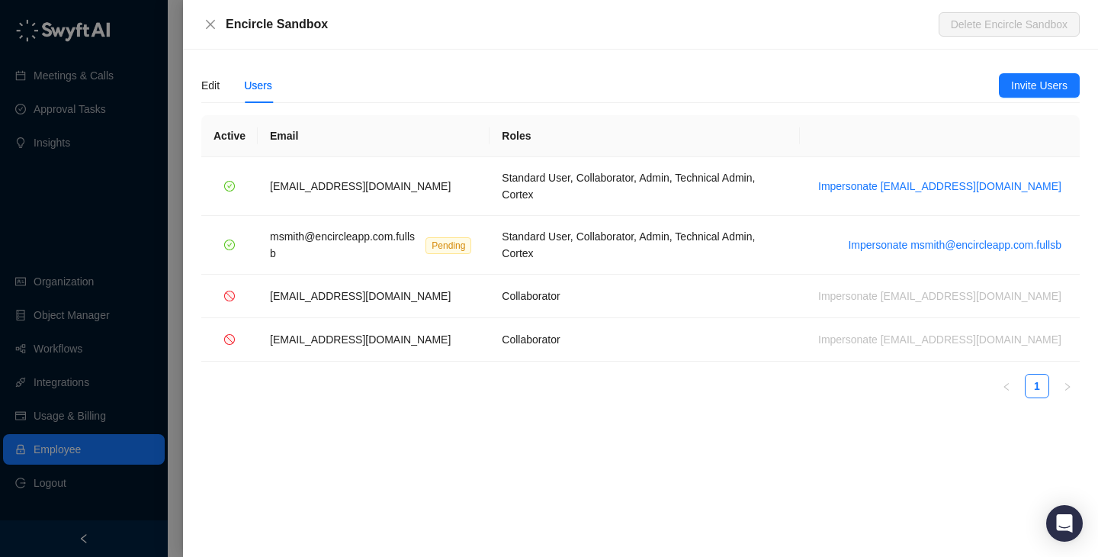
click at [595, 92] on div "Edit Users" at bounding box center [600, 85] width 798 height 35
click at [521, 71] on div "Edit Users" at bounding box center [600, 85] width 798 height 35
click at [568, 216] on td "Standard User, Collaborator, Admin, Technical Admin, Cortex" at bounding box center [645, 245] width 310 height 59
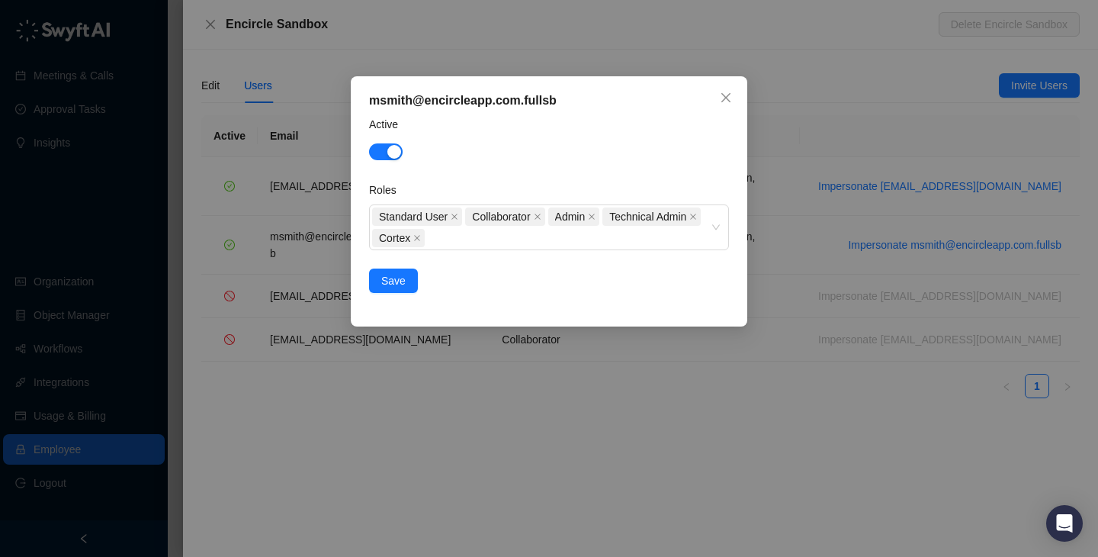
click at [572, 391] on div "msmith@encircleapp.com.fullsb Active Roles Standard User Collaborator Admin Tec…" at bounding box center [549, 278] width 1098 height 557
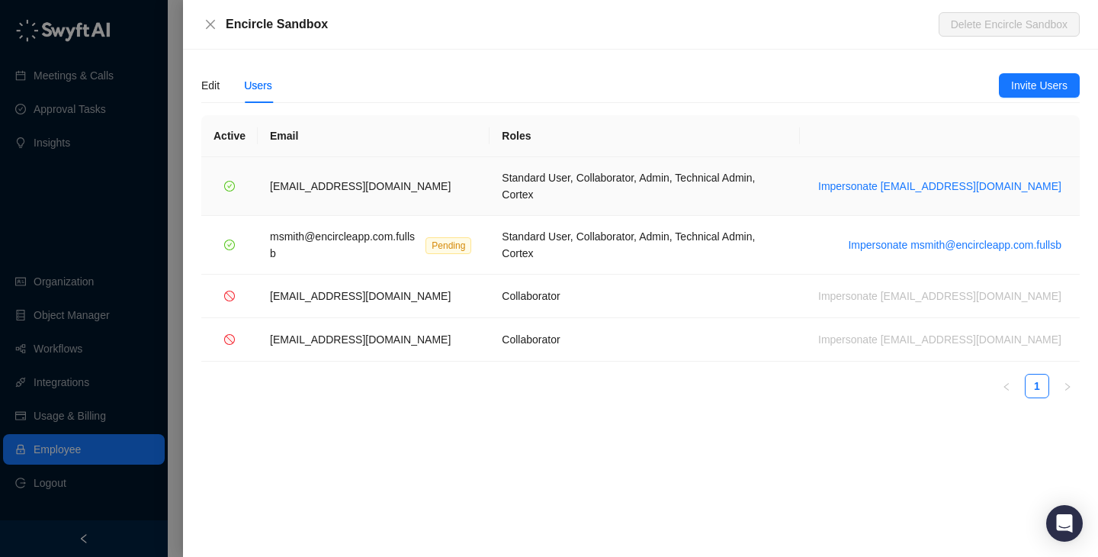
click at [569, 183] on td "Standard User, Collaborator, Admin, Technical Admin, Cortex" at bounding box center [645, 186] width 310 height 59
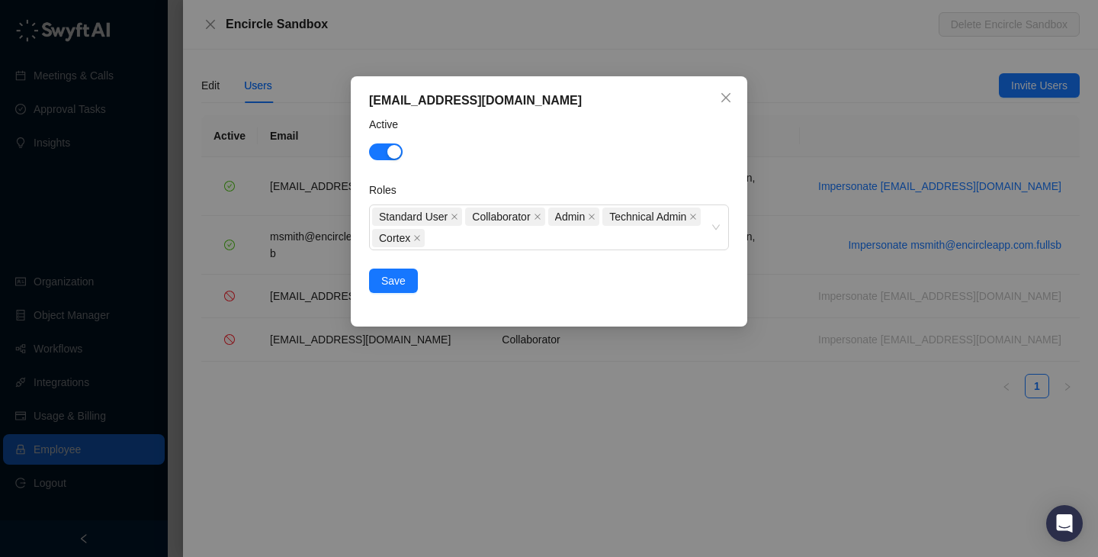
click at [569, 179] on form "Active Roles Standard User Collaborator Admin Technical Admin Cortex Save" at bounding box center [549, 204] width 360 height 177
click at [843, 390] on div "msmith@encircleapp.com Active Roles Standard User Collaborator Admin Technical …" at bounding box center [549, 278] width 1098 height 557
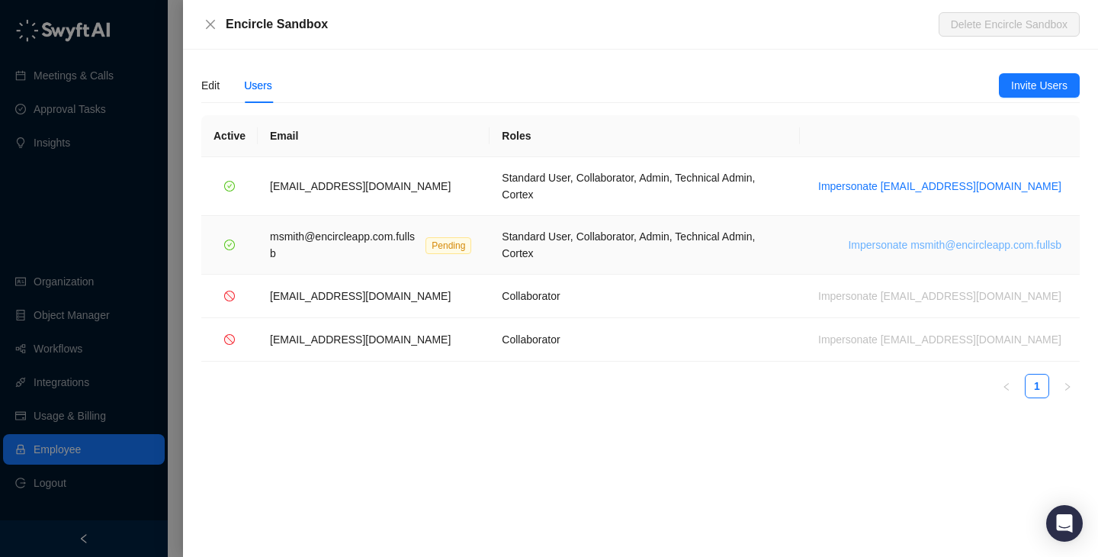
click at [910, 236] on span "Impersonate msmith@encircleapp.com.fullsb" at bounding box center [955, 244] width 214 height 17
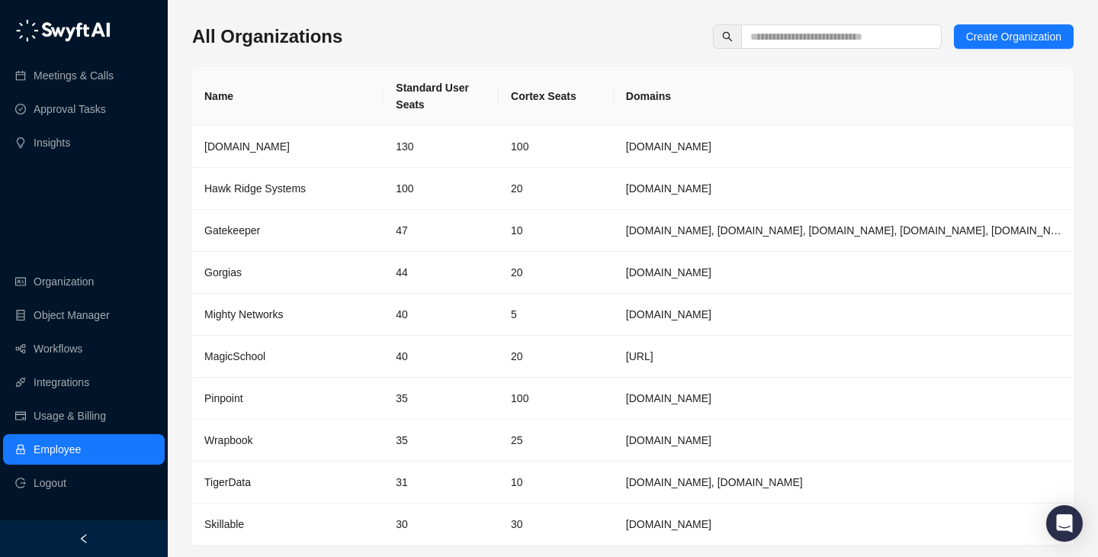
click at [689, 56] on div "All Organizations Create Organization Name Standard User Seats Cortex Seats Dom…" at bounding box center [633, 309] width 882 height 570
